Goal: Check status

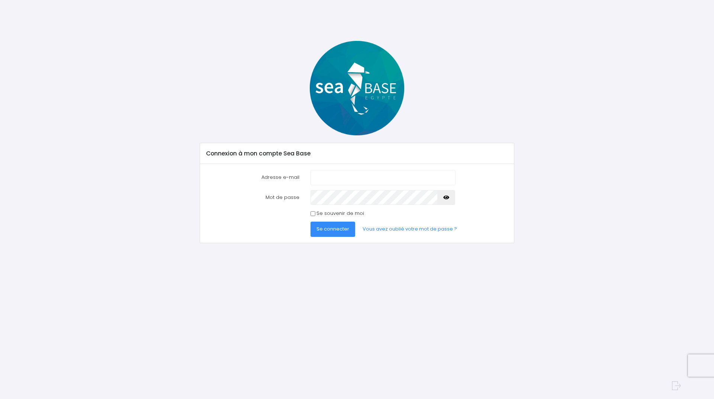
type input "patrick1andrieu@gmail.com"
click at [341, 230] on span "Se connecter" at bounding box center [332, 228] width 33 height 7
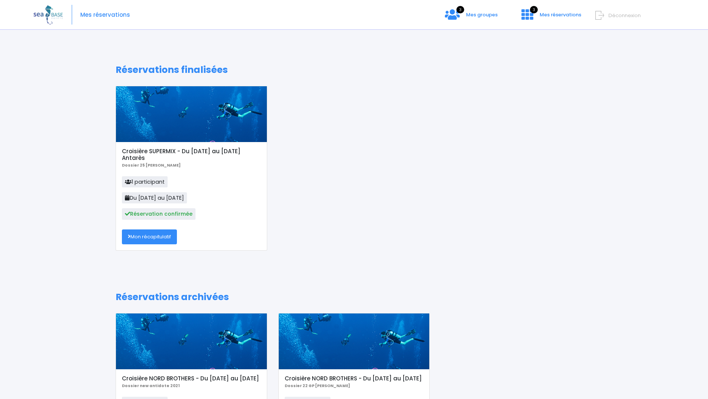
click at [147, 239] on link "Mon récapitulatif" at bounding box center [149, 236] width 55 height 15
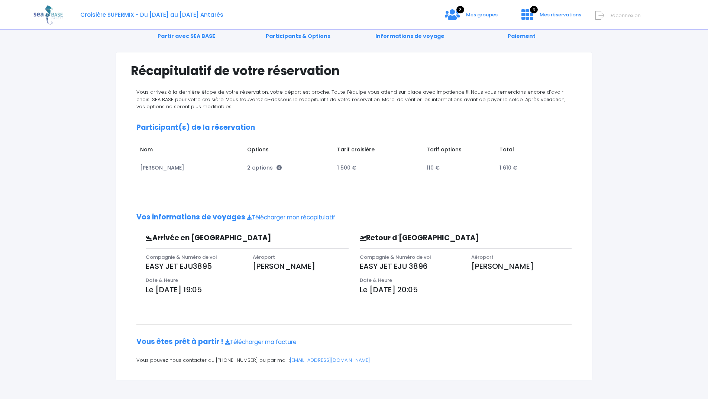
scroll to position [39, 0]
click at [287, 214] on link "Télécharger mon récapitulatif" at bounding box center [291, 217] width 88 height 8
click at [613, 13] on span "Déconnexion" at bounding box center [625, 15] width 32 height 7
